Goal: Navigation & Orientation: Understand site structure

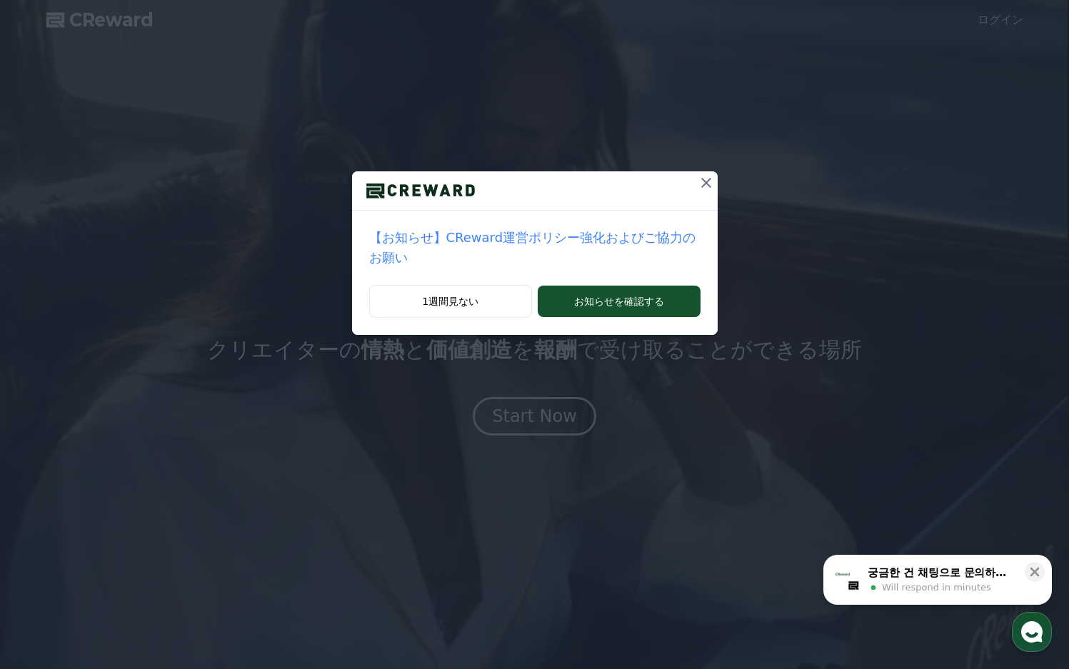
click at [698, 188] on icon at bounding box center [706, 182] width 17 height 17
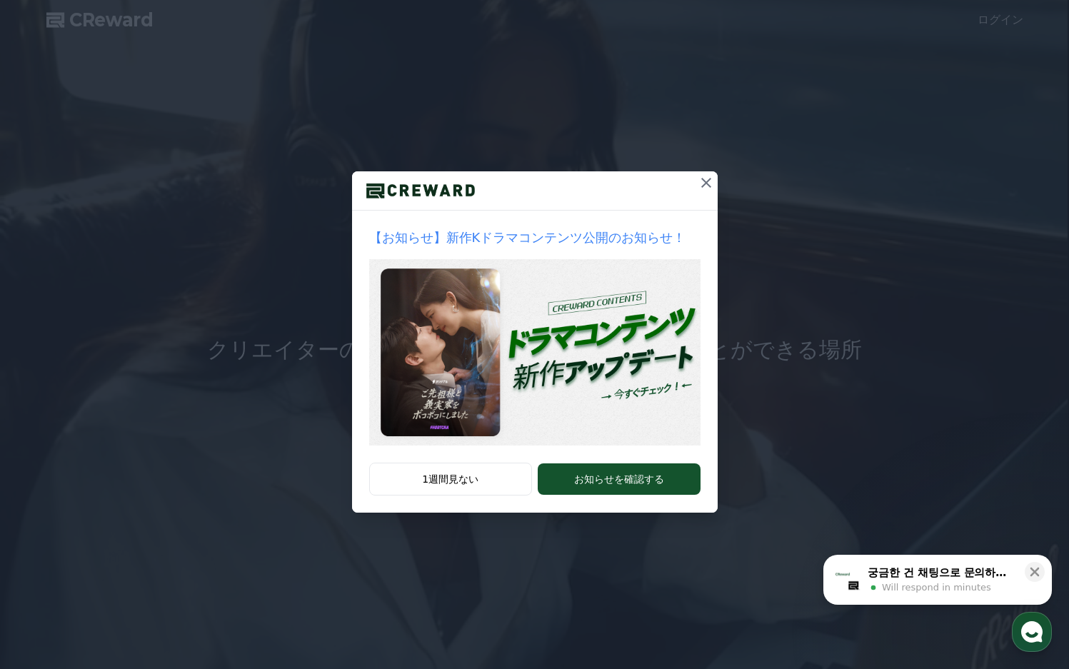
click at [711, 182] on icon at bounding box center [706, 182] width 17 height 17
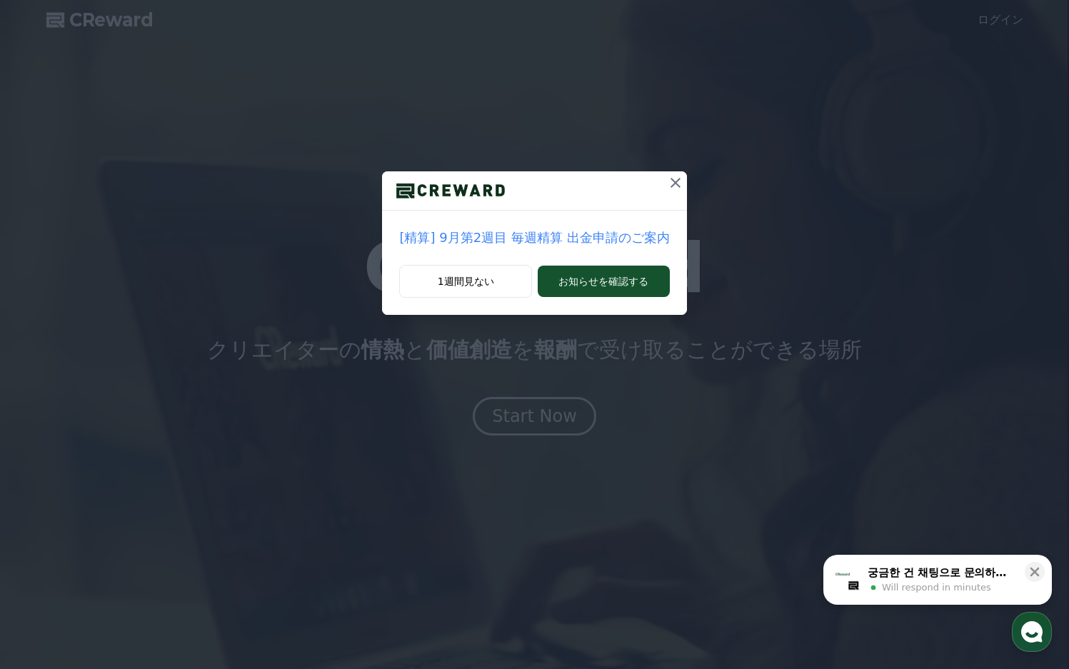
click at [674, 183] on icon at bounding box center [675, 182] width 17 height 17
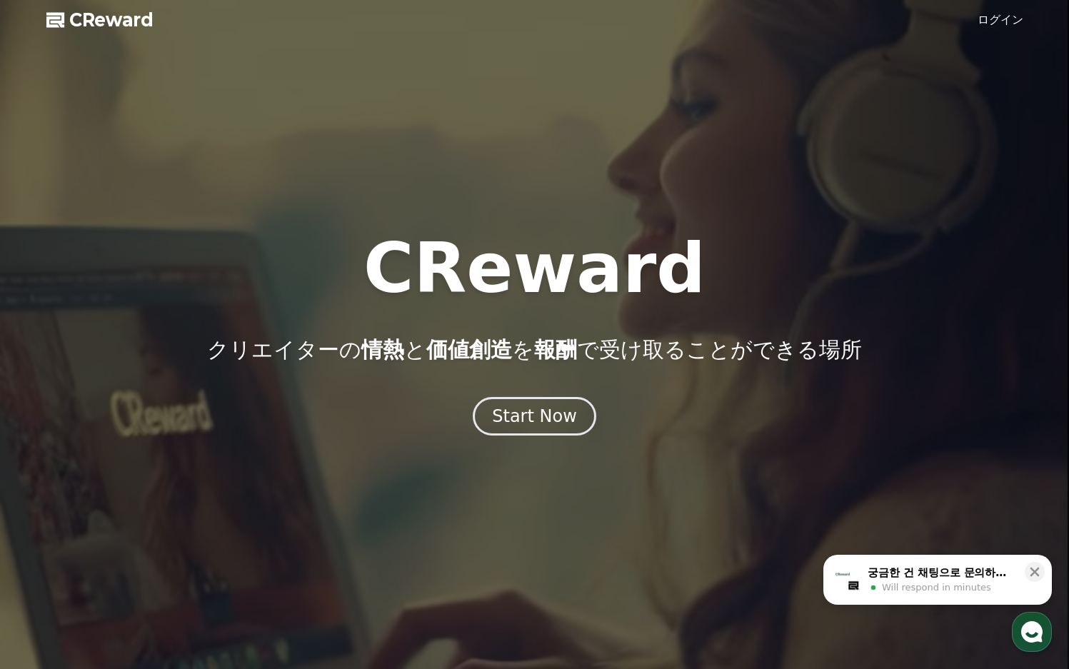
click at [1038, 45] on div at bounding box center [534, 334] width 1069 height 669
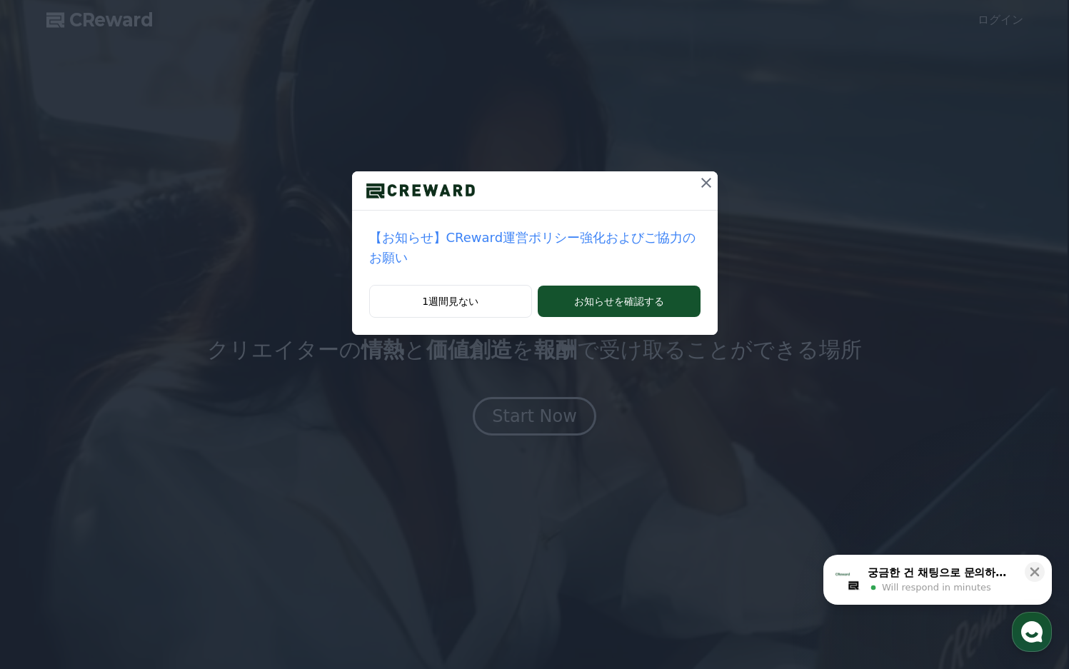
click at [700, 180] on icon at bounding box center [706, 182] width 17 height 17
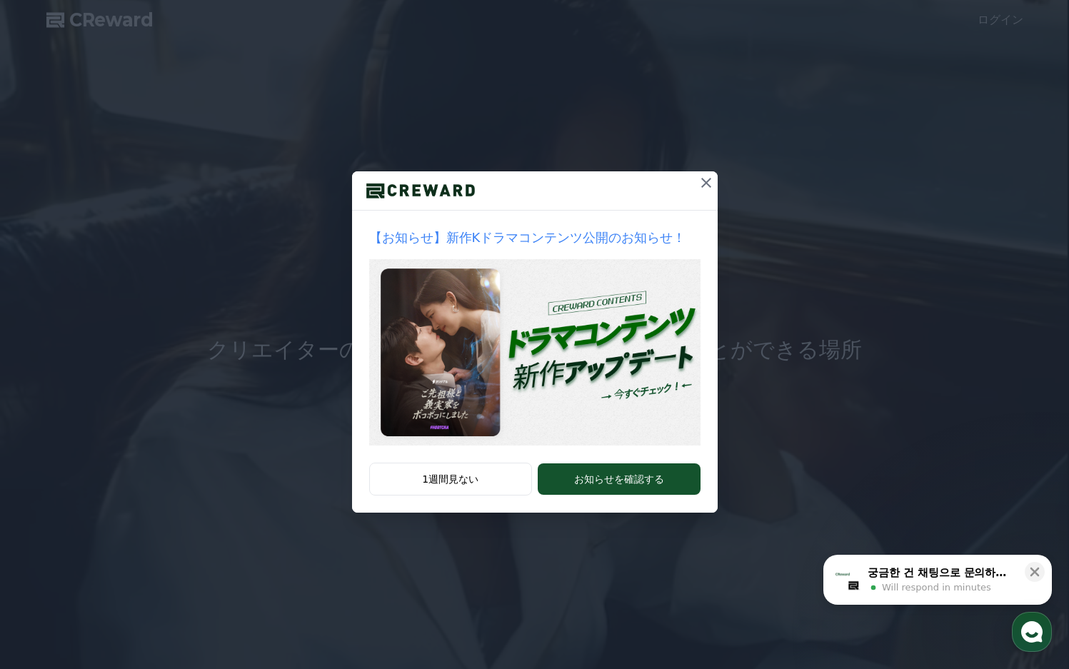
click at [710, 184] on icon at bounding box center [706, 182] width 17 height 17
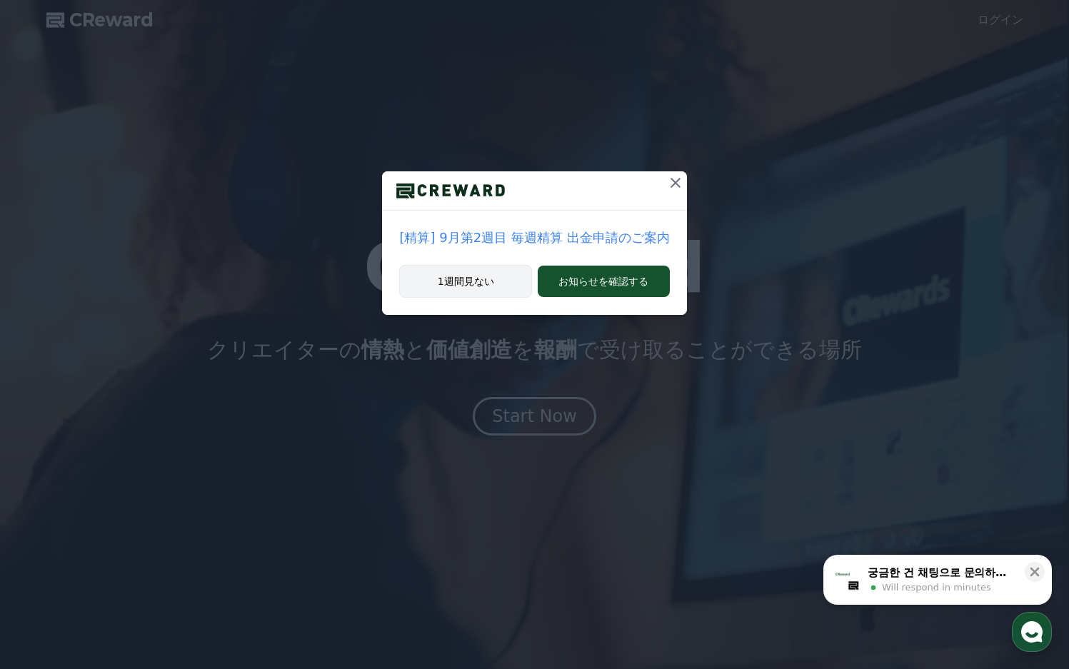
click at [492, 280] on button "1週間見ない" at bounding box center [465, 281] width 133 height 33
